Goal: Transaction & Acquisition: Purchase product/service

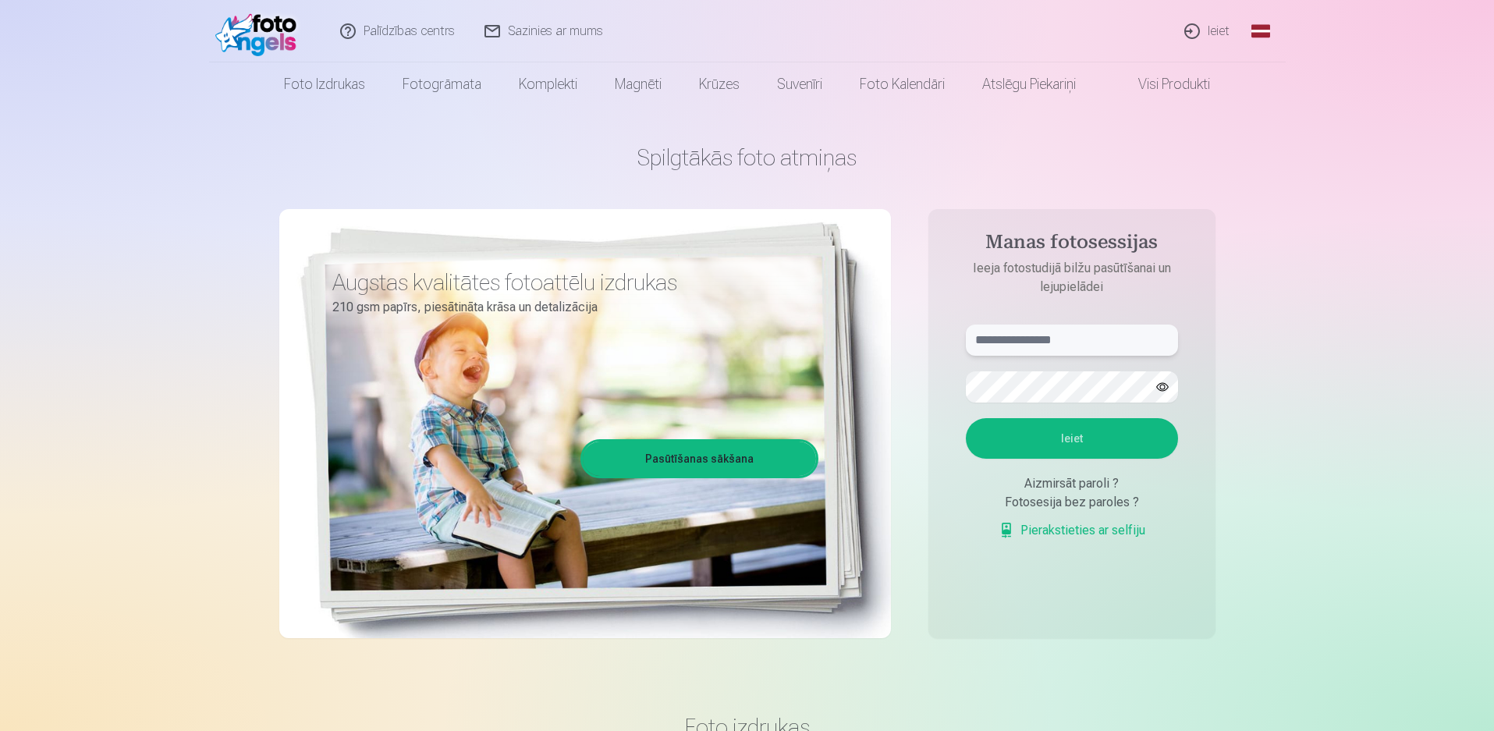
type input "**********"
drag, startPoint x: 1047, startPoint y: 339, endPoint x: 923, endPoint y: 342, distance: 124.1
click at [924, 342] on div "**********" at bounding box center [747, 391] width 936 height 570
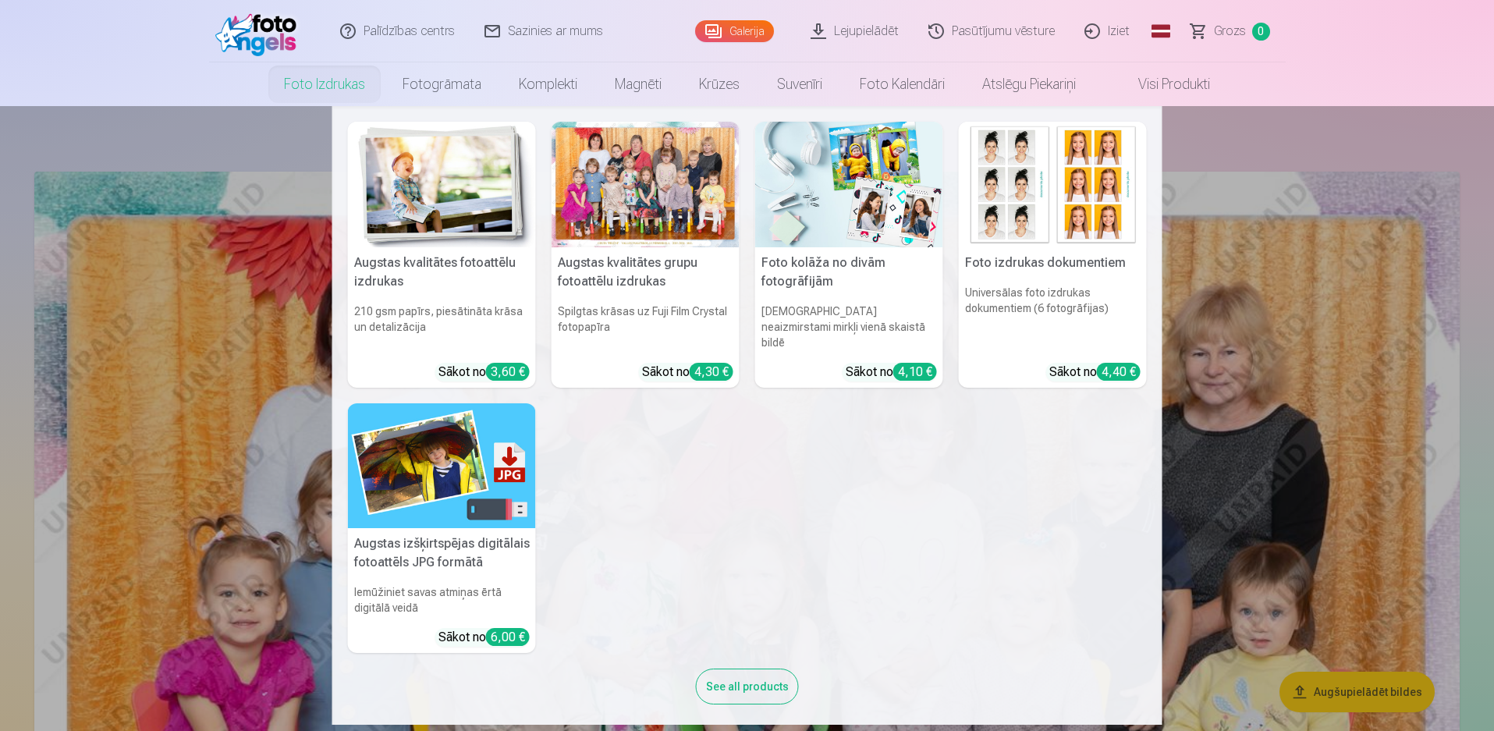
click at [327, 86] on link "Foto izdrukas" at bounding box center [324, 84] width 119 height 44
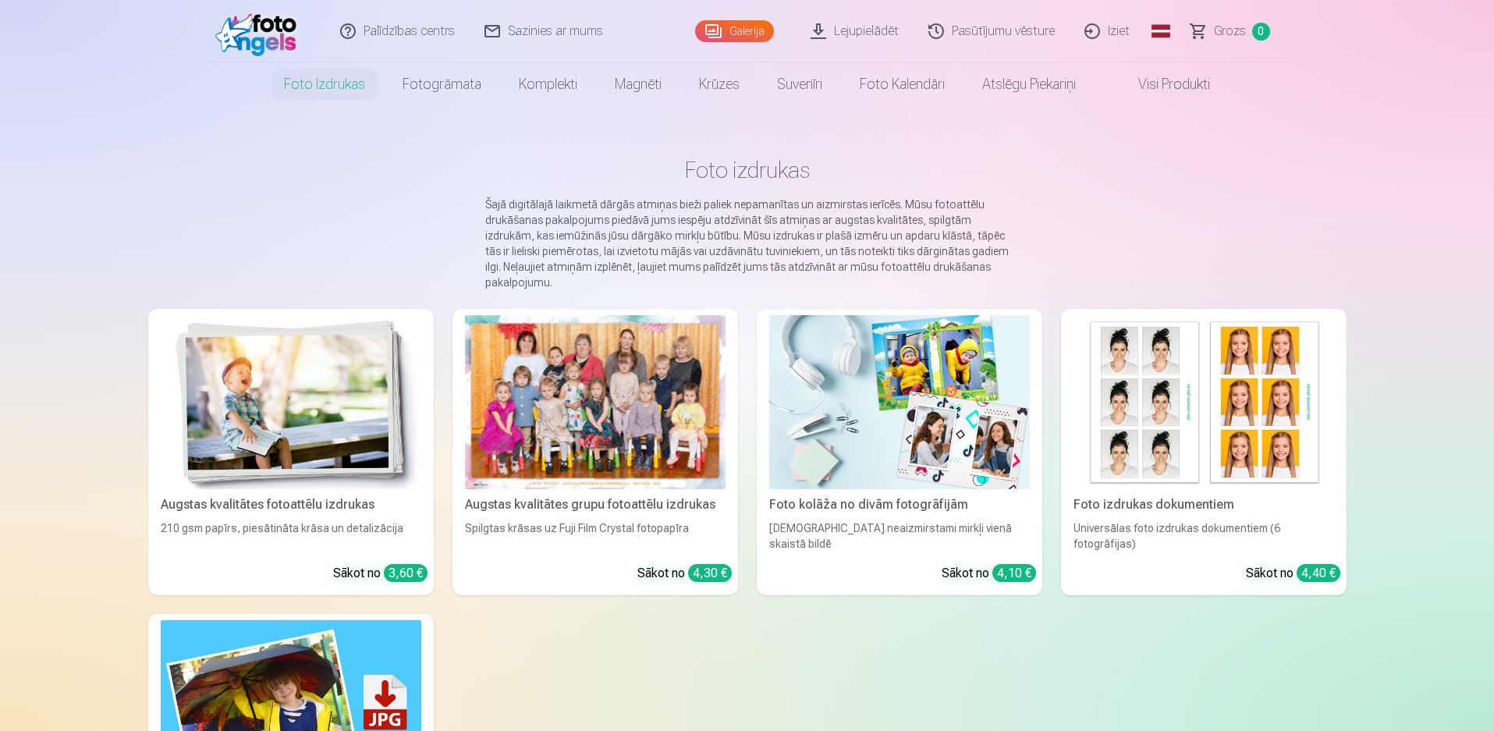
click at [612, 405] on div at bounding box center [595, 402] width 261 height 174
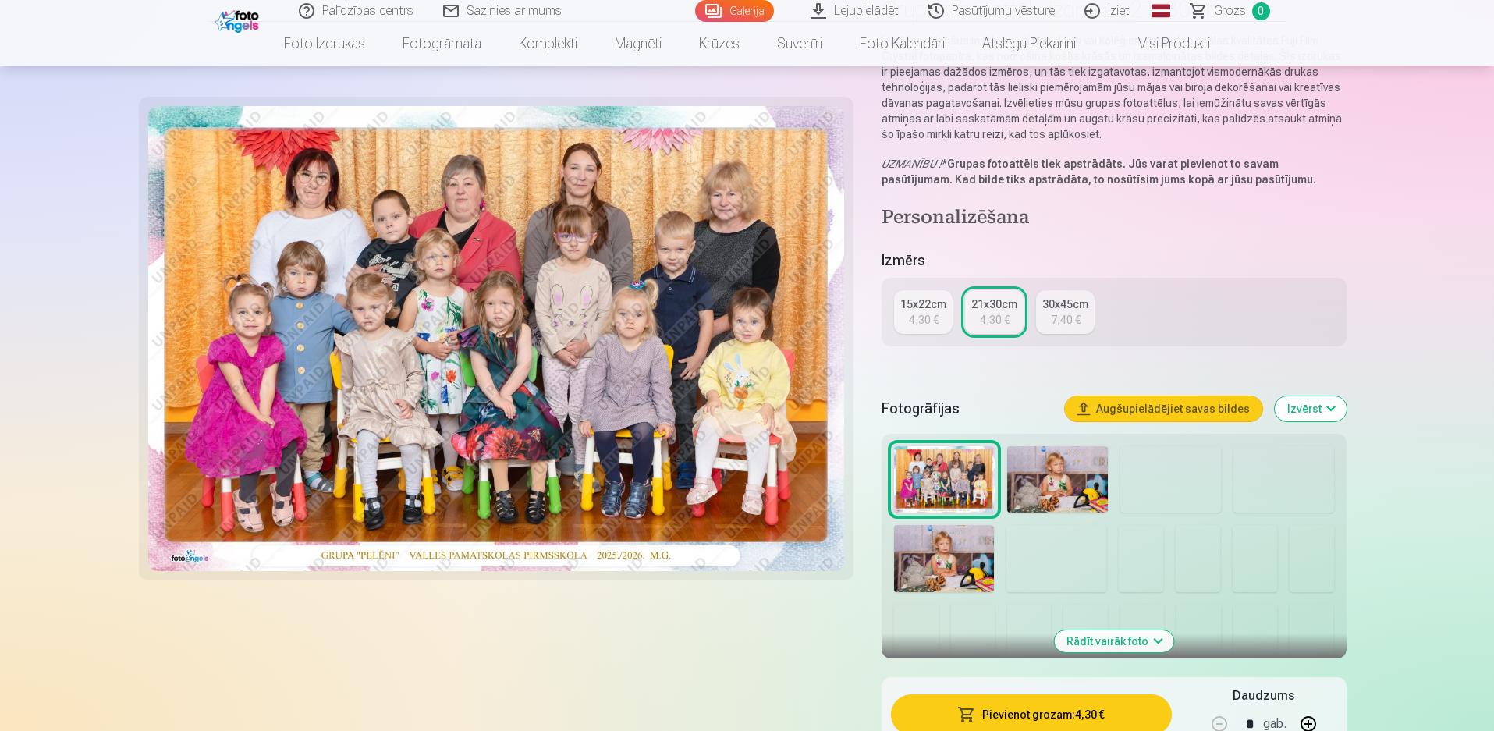
scroll to position [234, 0]
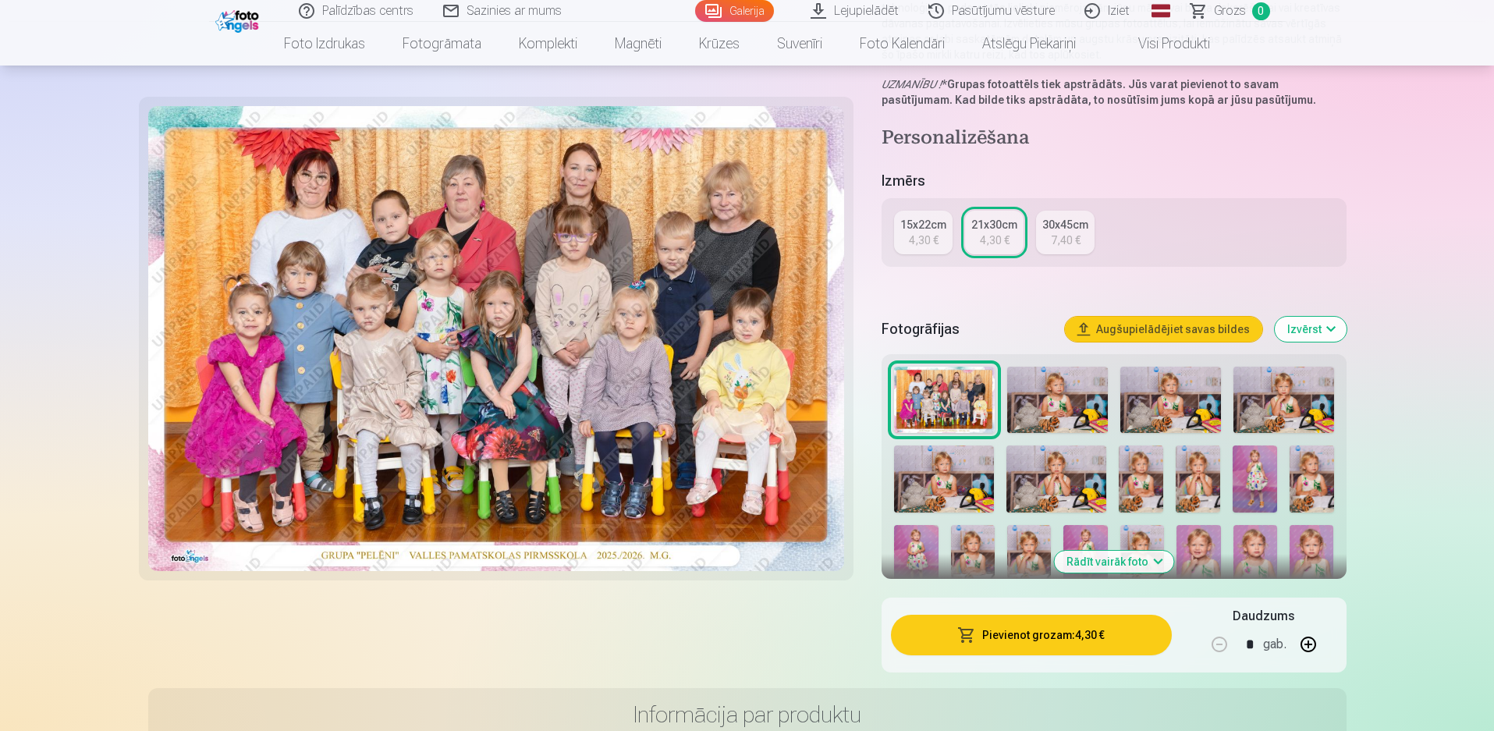
click at [1066, 635] on button "Pievienot grozam : 4,30 €" at bounding box center [1031, 635] width 280 height 41
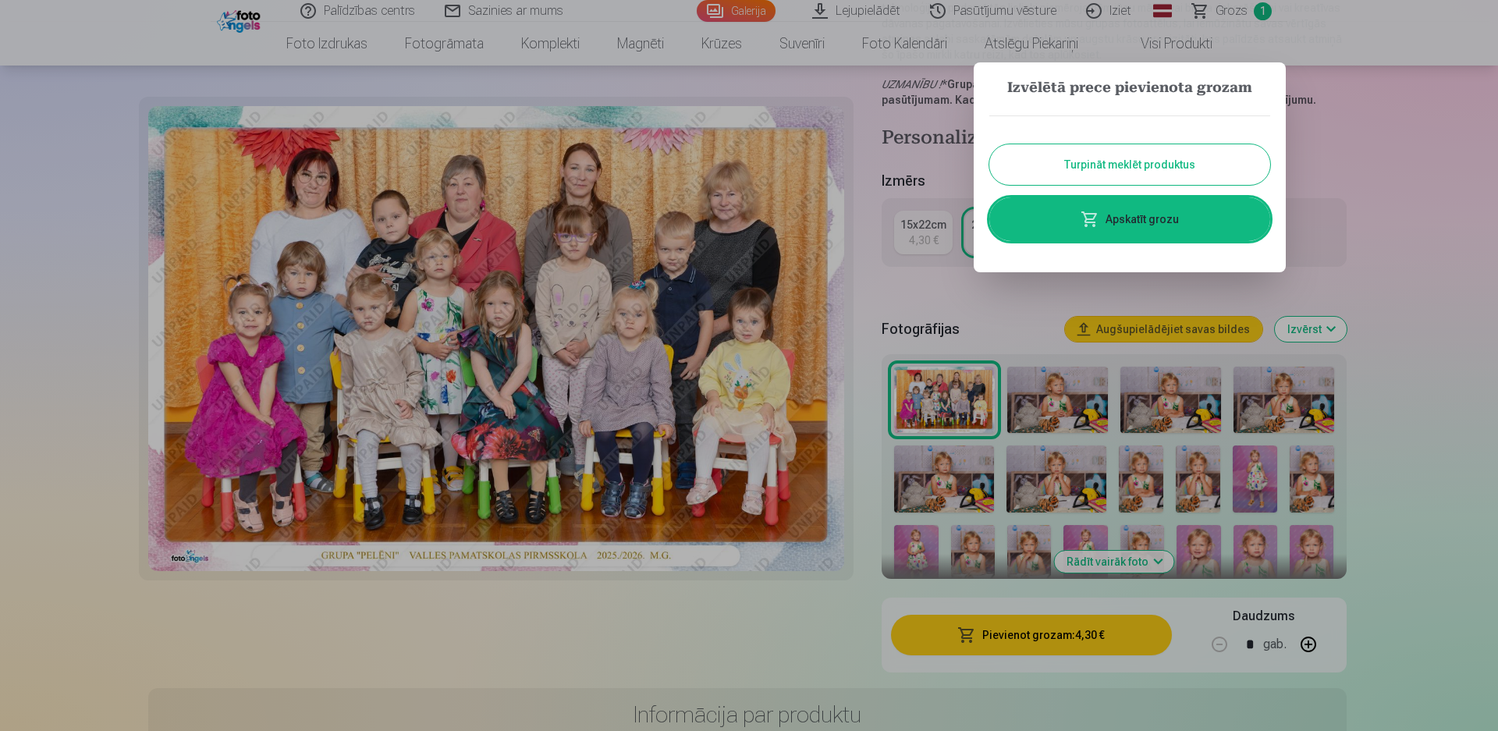
click at [1058, 162] on button "Turpināt meklēt produktus" at bounding box center [1129, 164] width 281 height 41
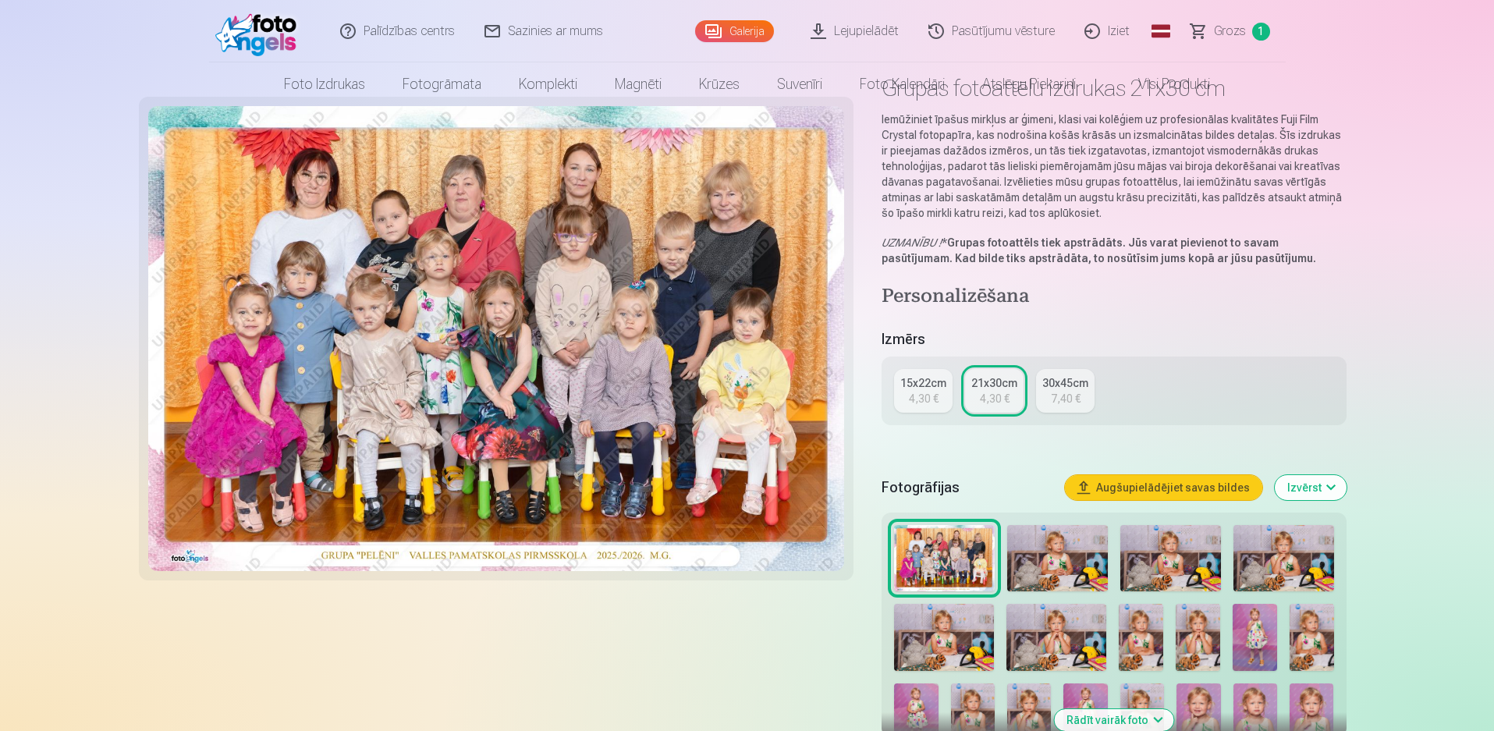
scroll to position [0, 0]
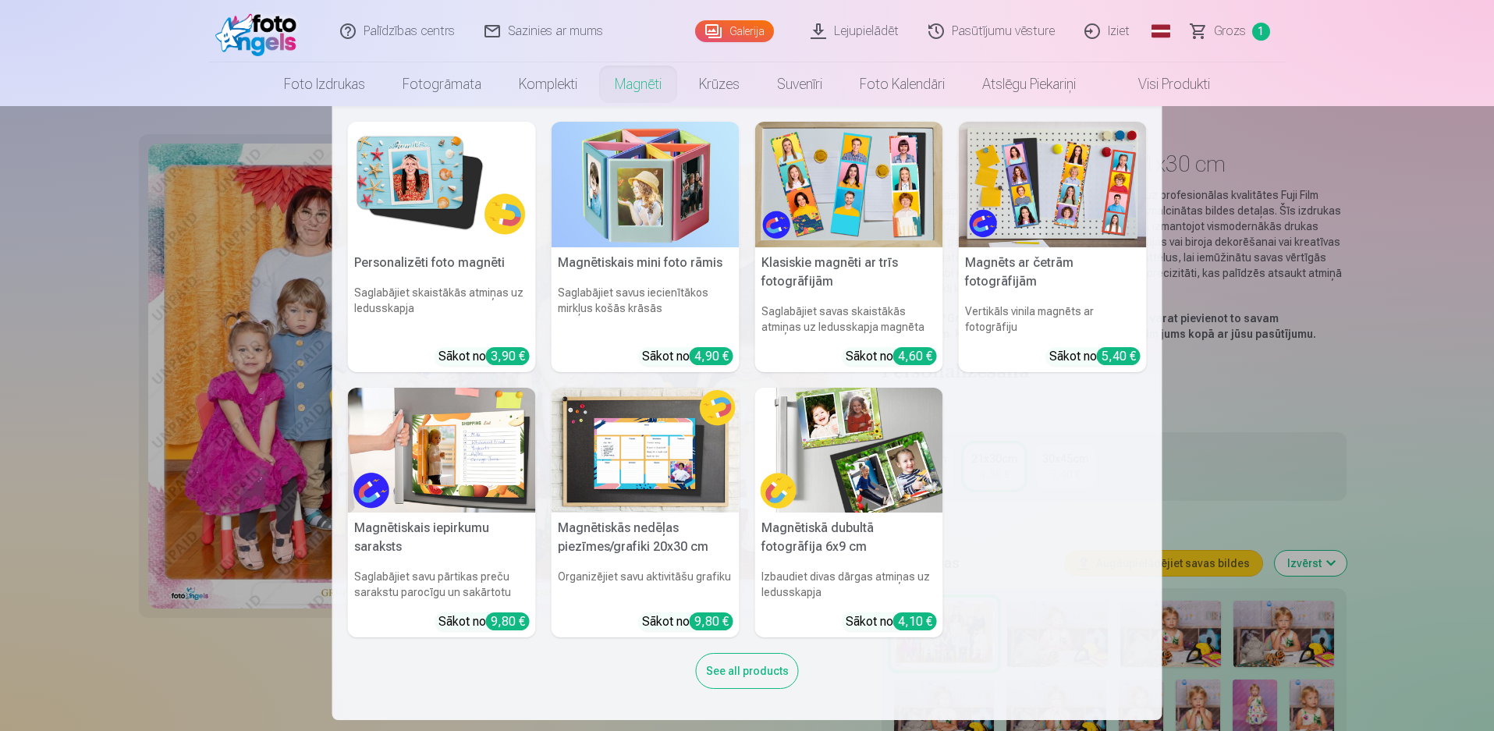
click at [629, 81] on link "Magnēti" at bounding box center [638, 84] width 84 height 44
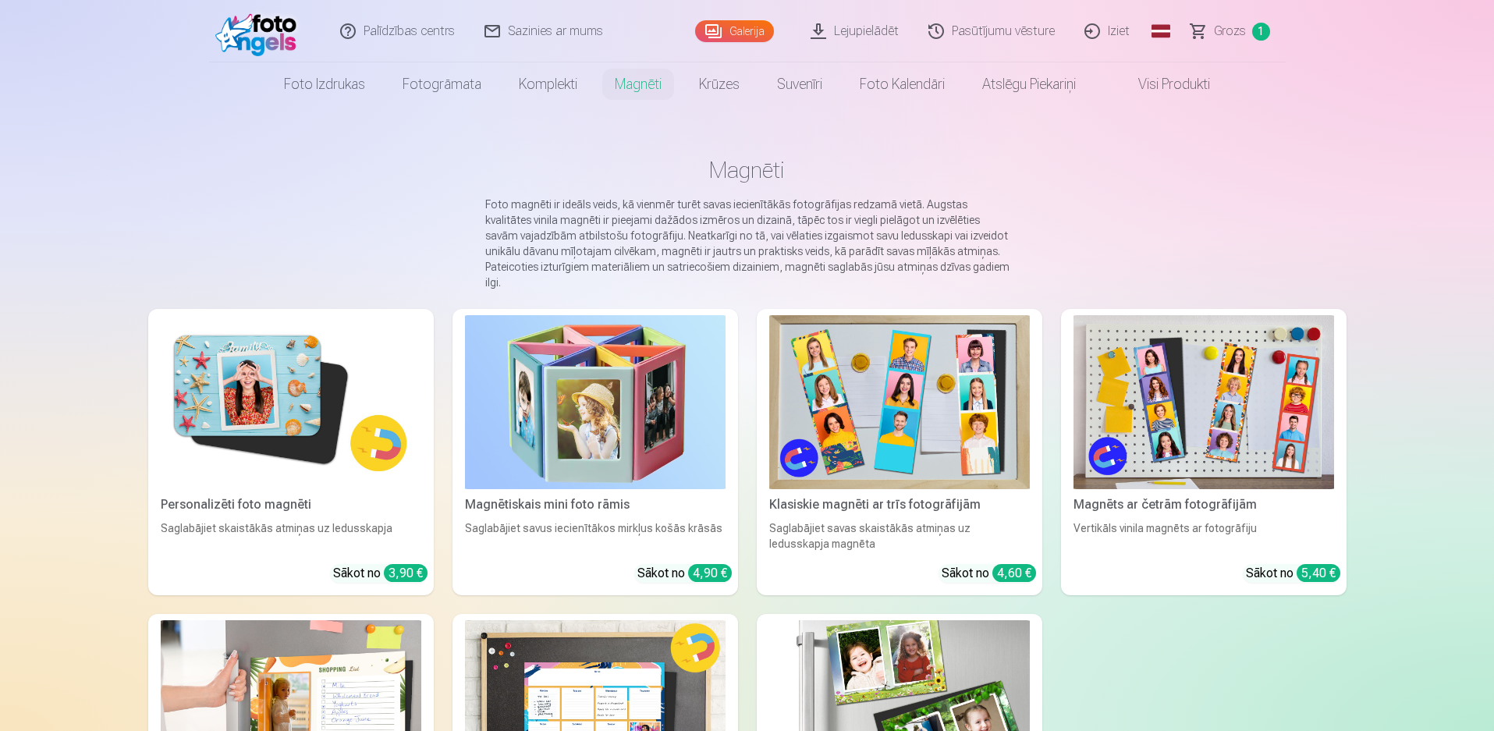
click at [1229, 30] on span "Grozs" at bounding box center [1230, 31] width 32 height 19
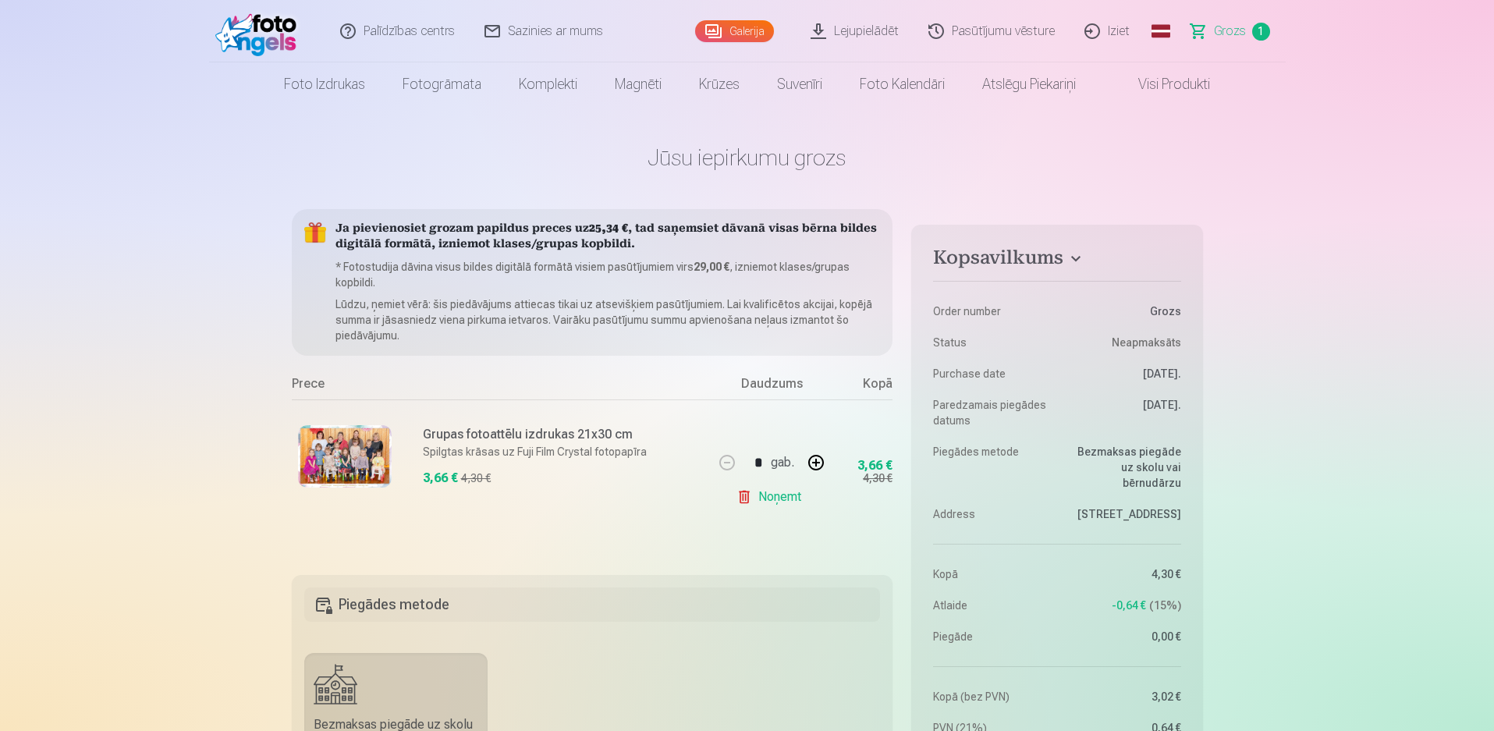
click at [786, 499] on link "Noņemt" at bounding box center [771, 496] width 71 height 31
